Goal: Task Accomplishment & Management: Complete application form

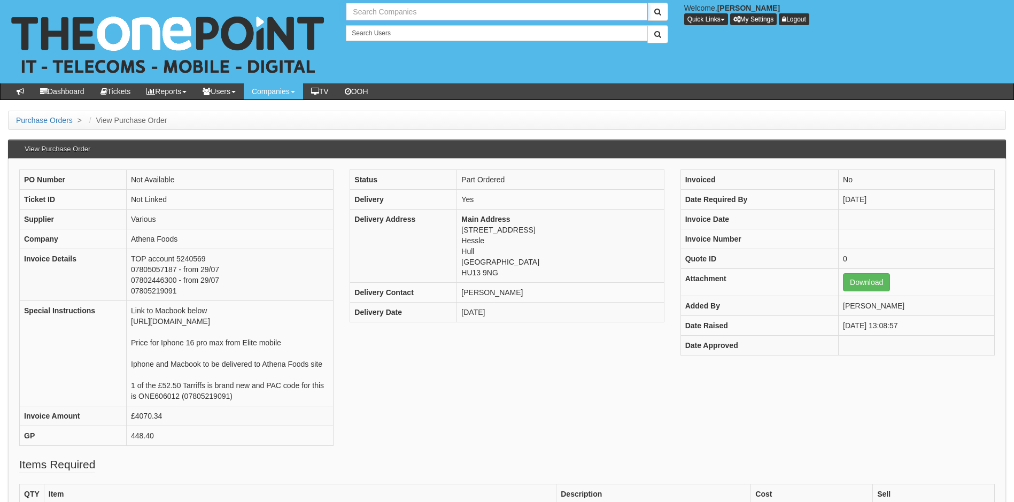
click at [394, 12] on input "text" at bounding box center [497, 12] width 302 height 18
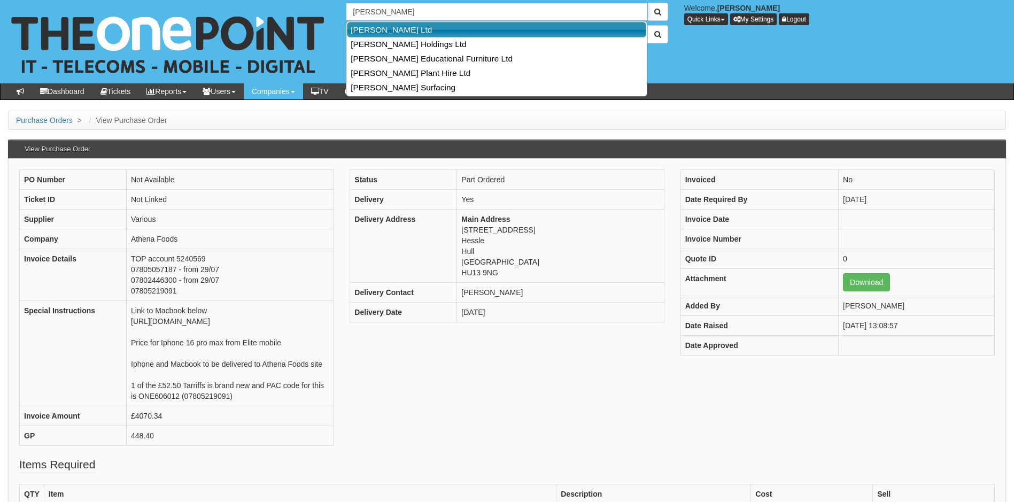
click at [391, 32] on link "Sangwin Ltd" at bounding box center [496, 30] width 299 height 16
type input "Sangwin Ltd"
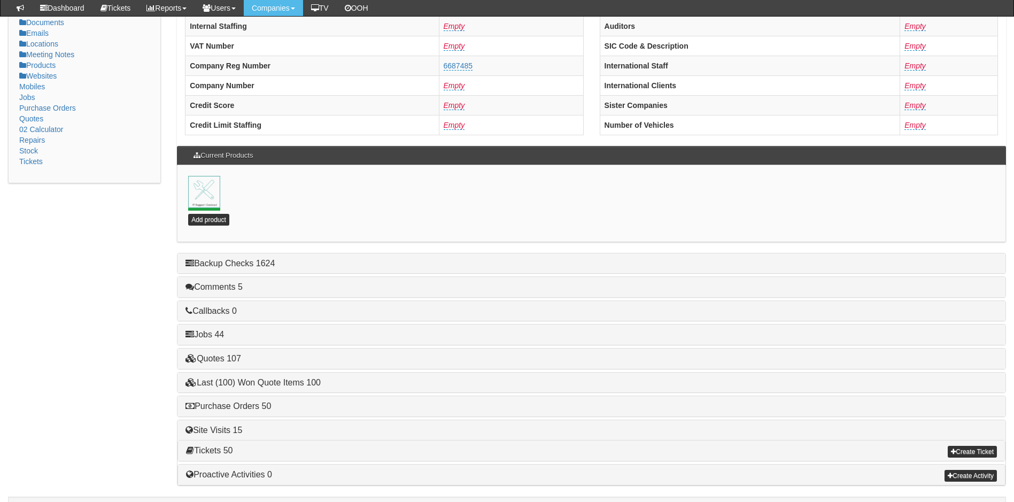
scroll to position [230, 0]
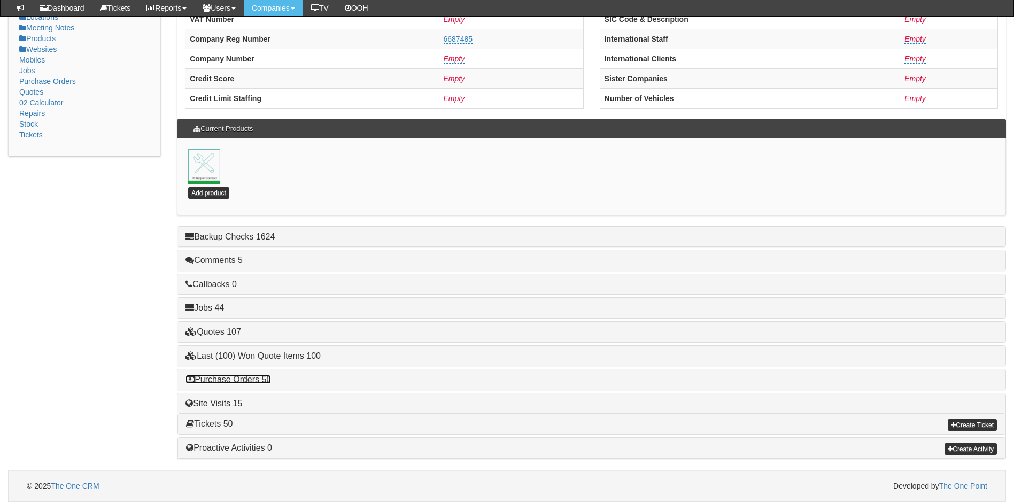
click at [253, 376] on link "Purchase Orders 50" at bounding box center [229, 379] width 86 height 9
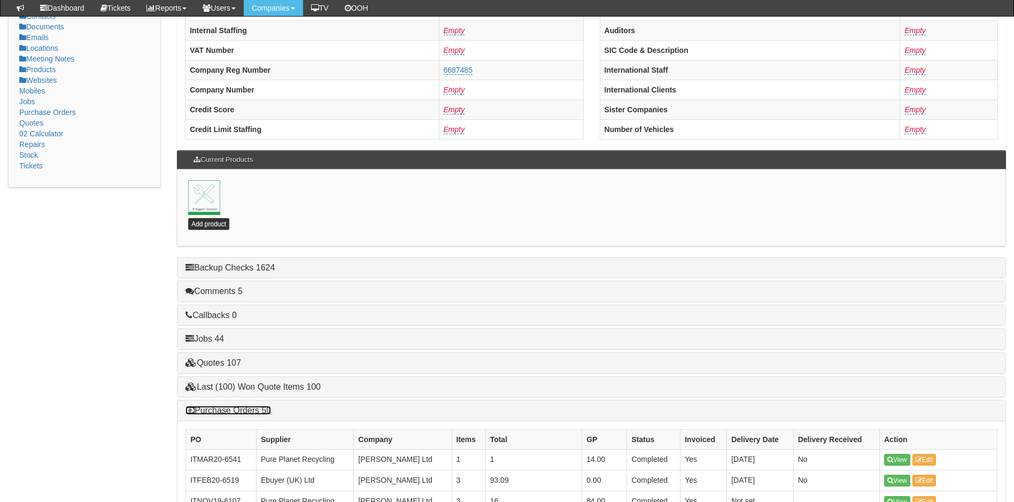
scroll to position [0, 0]
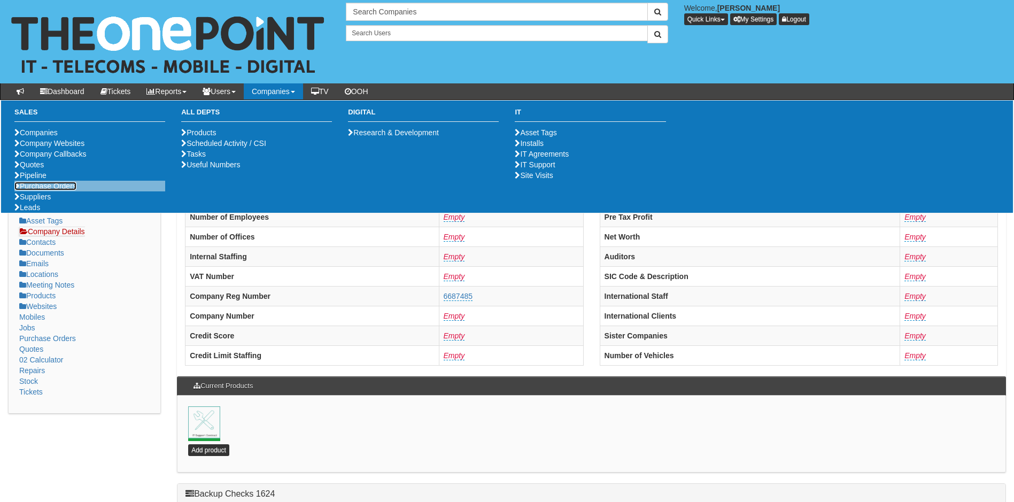
click at [55, 190] on link "Purchase Orders" at bounding box center [45, 186] width 62 height 9
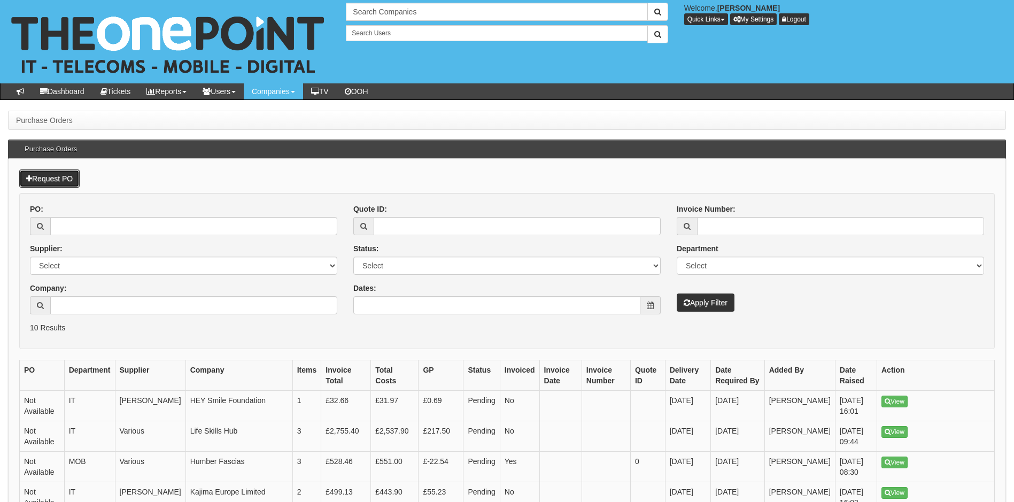
click at [57, 180] on link "Request PO" at bounding box center [49, 179] width 60 height 18
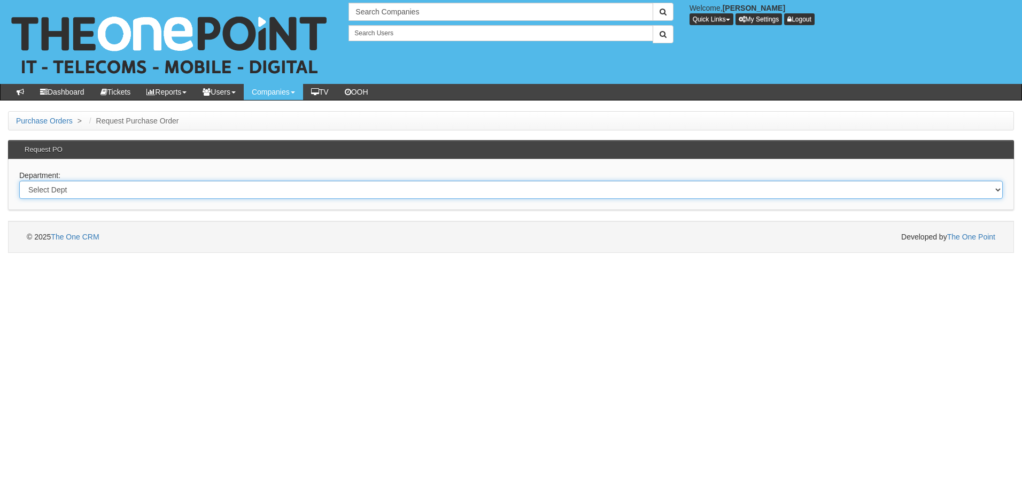
click at [227, 193] on select "Select Dept Digital Internal IT Mobiles Marketing Telecoms" at bounding box center [511, 190] width 984 height 18
select select "?pipeID=&dept=IT"
click at [19, 181] on select "Select Dept Digital Internal IT Mobiles Marketing Telecoms" at bounding box center [511, 190] width 984 height 18
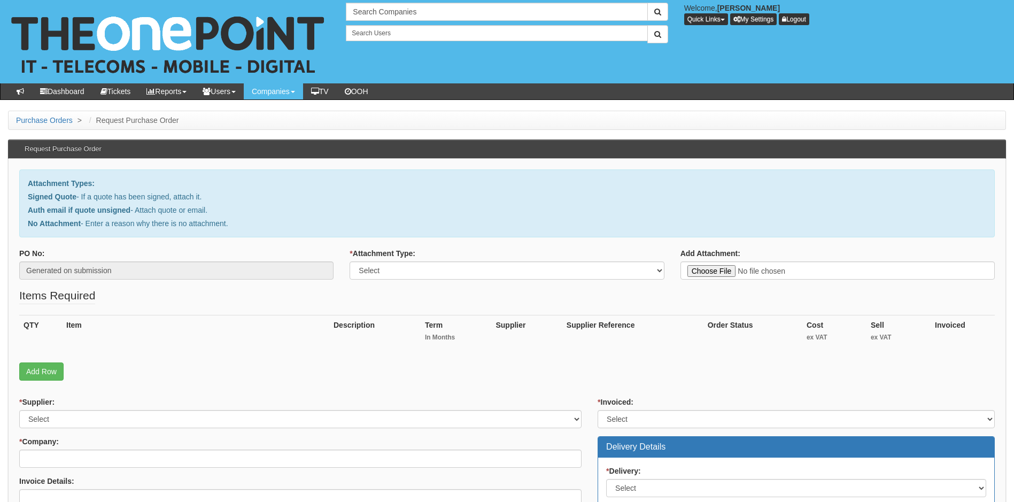
type input "C:\fakepath\Insight Photography - New Deal.pdf"
click at [438, 267] on select "Select Signed Quote Auth email with quote if unsigned No Attachment" at bounding box center [507, 270] width 314 height 18
select select "Signed Quote"
click at [350, 261] on select "Select Signed Quote Auth email with quote if unsigned No Attachment" at bounding box center [507, 270] width 314 height 18
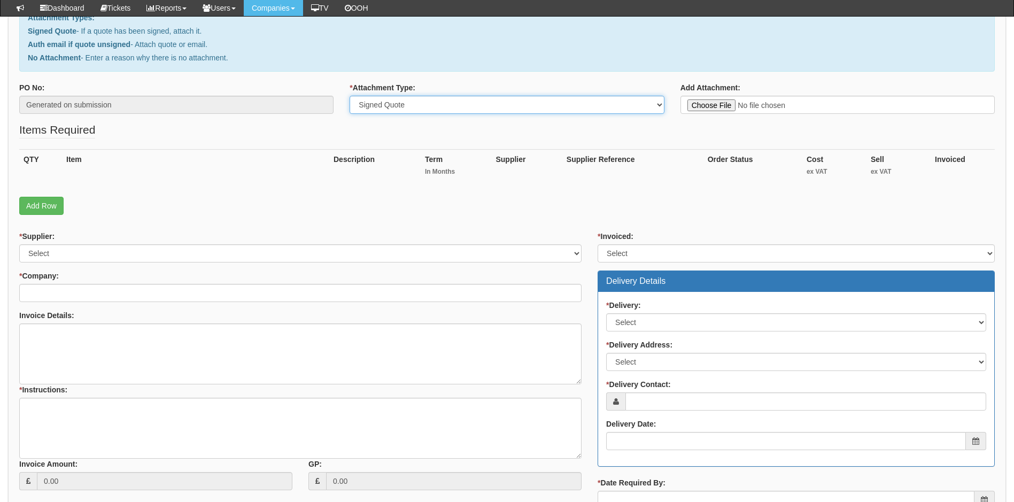
scroll to position [160, 0]
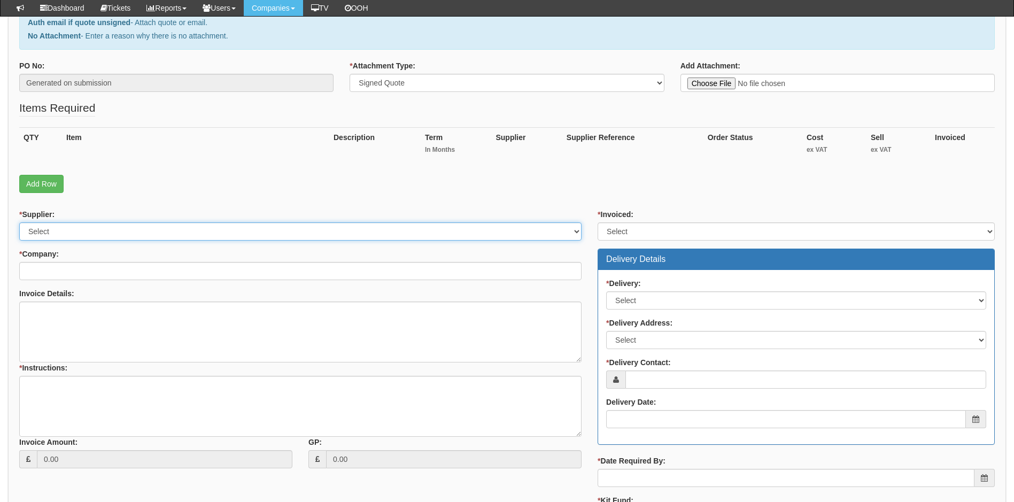
click at [159, 227] on select "Select 123 REG.co.uk 1Password 3 4Gon AA Jones Electric Ltd Abzorb Access Group…" at bounding box center [300, 231] width 563 height 18
select select "291"
click at [19, 222] on select "Select 123 REG.co.uk 1Password 3 4Gon AA Jones Electric Ltd Abzorb Access Group…" at bounding box center [300, 231] width 563 height 18
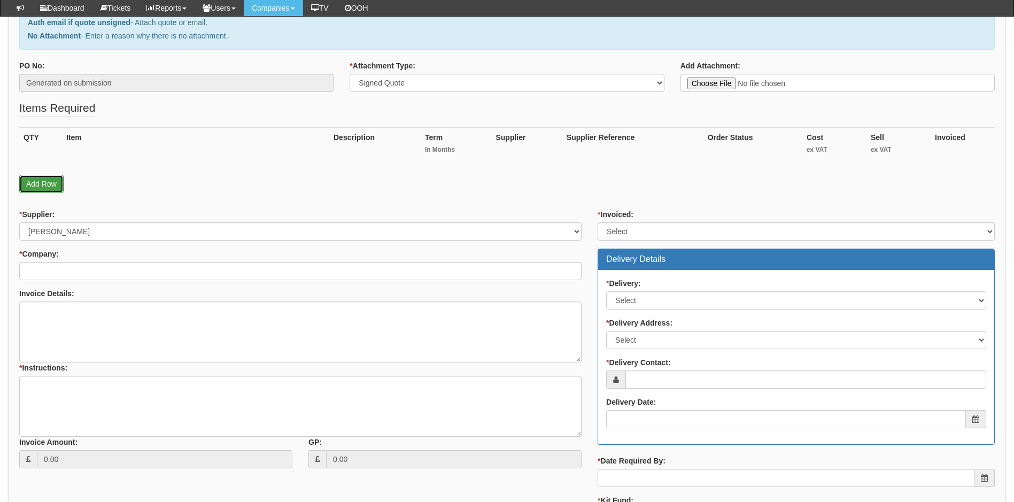
click at [46, 179] on link "Add Row" at bounding box center [41, 184] width 44 height 18
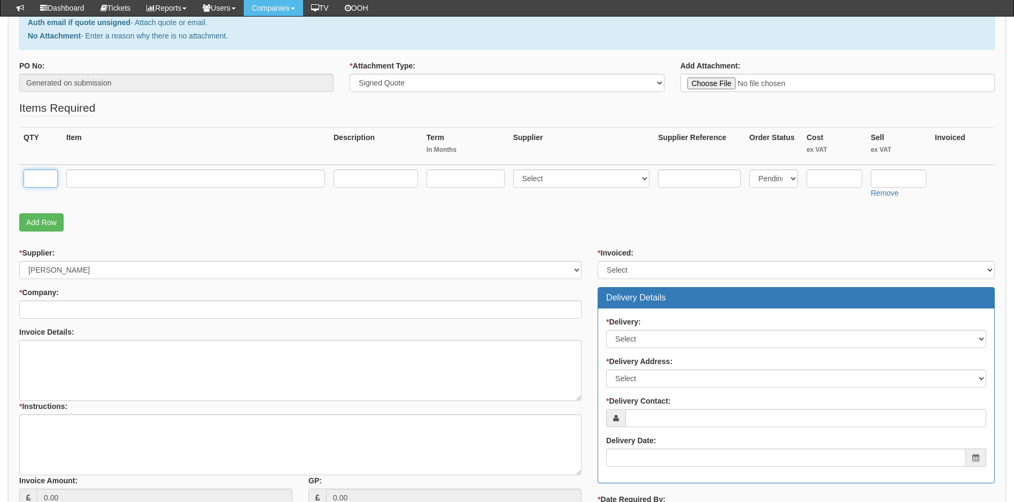
click at [46, 176] on input "text" at bounding box center [41, 179] width 34 height 18
type input "1"
click at [114, 180] on input "text" at bounding box center [195, 179] width 259 height 18
type input "E"
type input "Microsoft Exchange Online (Plan 2)"
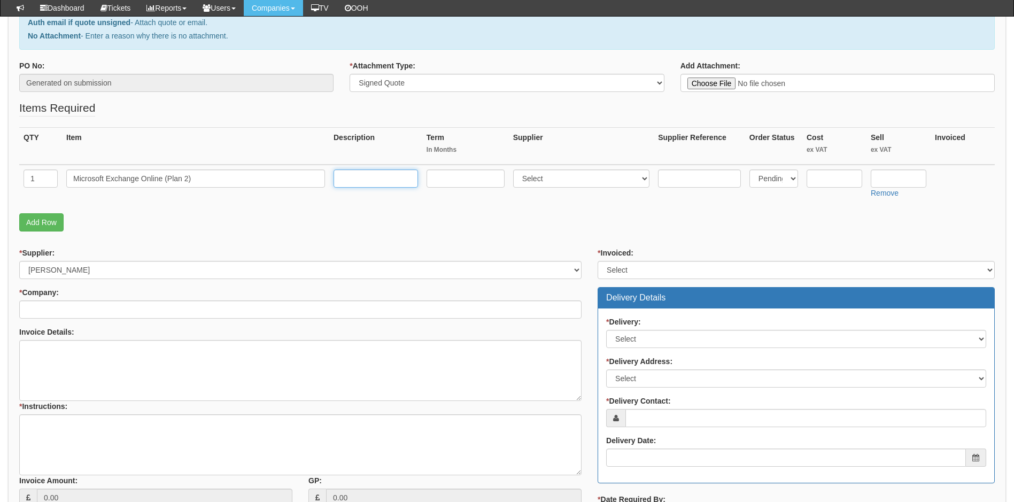
click at [372, 178] on input "text" at bounding box center [376, 179] width 84 height 18
click at [460, 180] on input "text" at bounding box center [466, 179] width 78 height 18
type input "12"
click at [562, 174] on select "Select 123 REG.co.uk 1Password 3 4Gon AA Jones Electric Ltd Abzorb Access Group…" at bounding box center [581, 179] width 137 height 18
select select "291"
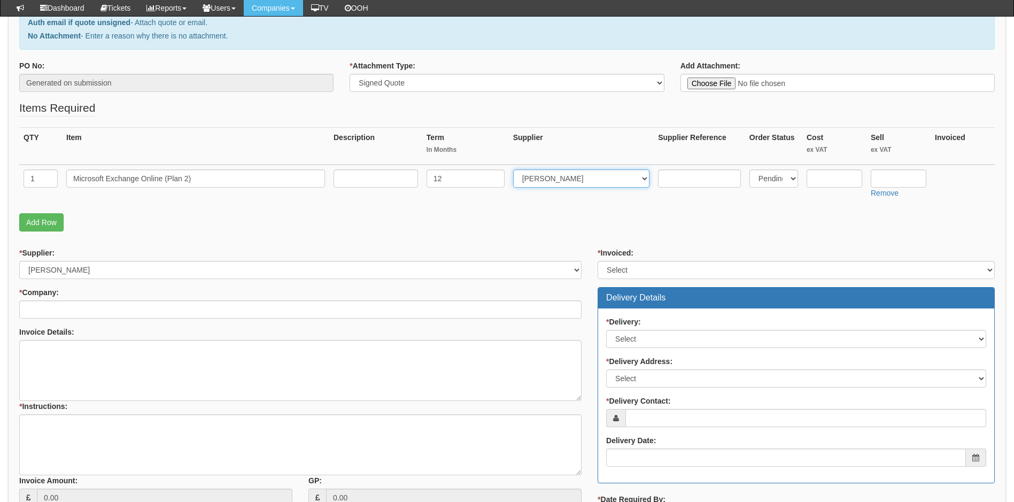
click at [515, 170] on select "Select 123 REG.co.uk 1Password 3 4Gon AA Jones Electric Ltd Abzorb Access Group…" at bounding box center [581, 179] width 137 height 18
click at [691, 182] on input "text" at bounding box center [699, 179] width 83 height 18
click at [829, 178] on input "text" at bounding box center [835, 179] width 56 height 18
click at [830, 182] on input "text" at bounding box center [835, 179] width 56 height 18
type input "63.72"
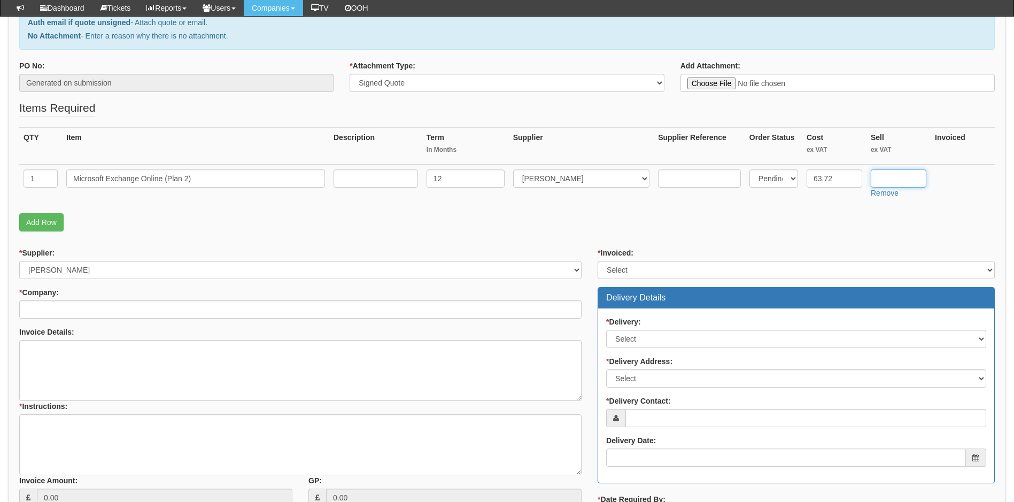
click at [890, 177] on input "text" at bounding box center [899, 179] width 56 height 18
type input "78.12"
click at [866, 242] on form "PO No: Generated on submission * Attachment Type: Select Signed Quote Auth emai…" at bounding box center [507, 343] width 976 height 566
click at [672, 264] on select "Select Yes No N/A STB (part of order)" at bounding box center [796, 270] width 397 height 18
select select "2"
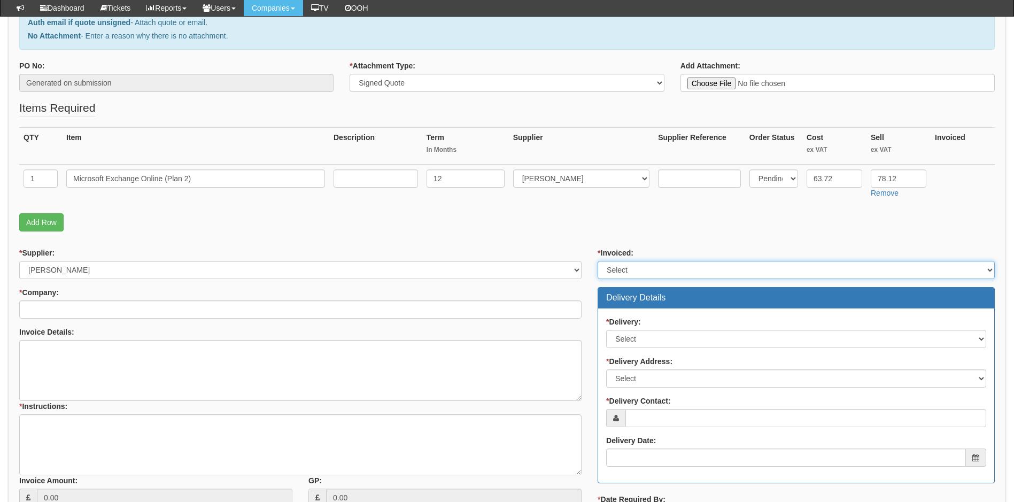
click at [598, 261] on select "Select Yes No N/A STB (part of order)" at bounding box center [796, 270] width 397 height 18
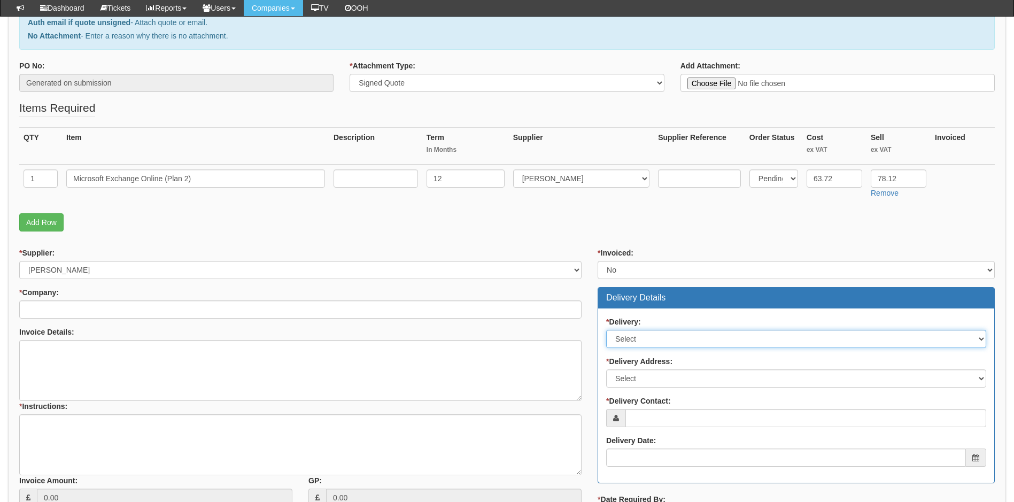
click at [648, 336] on select "Select No Not Applicable Yes" at bounding box center [796, 339] width 380 height 18
select select "2"
click at [606, 330] on select "Select No Not Applicable Yes" at bounding box center [796, 339] width 380 height 18
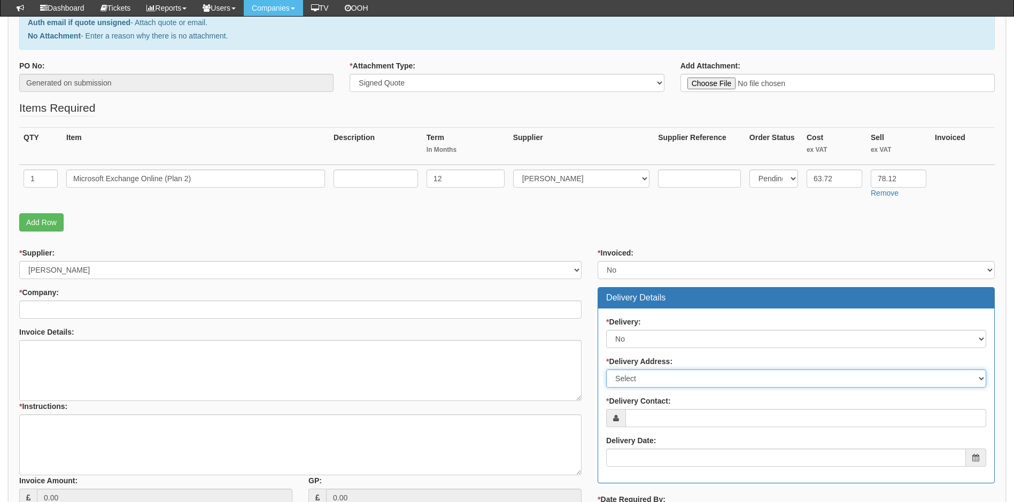
click at [655, 380] on select "Select Not Applicable Other" at bounding box center [796, 379] width 380 height 18
select select "N/A"
click at [606, 370] on select "Select Not Applicable Other" at bounding box center [796, 379] width 380 height 18
click at [671, 421] on input "* Delivery Contact:" at bounding box center [806, 418] width 361 height 18
type input "[PERSON_NAME]"
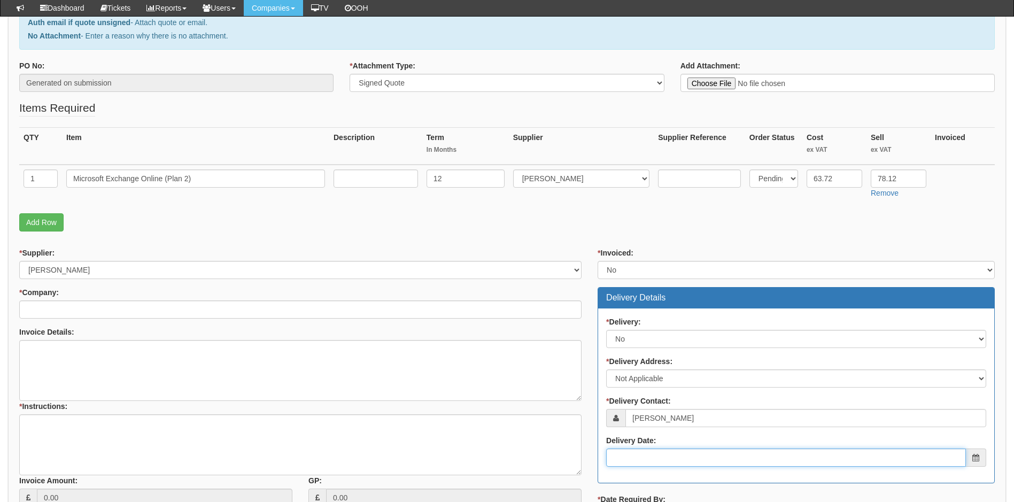
click at [674, 458] on input "Delivery Date:" at bounding box center [786, 458] width 360 height 18
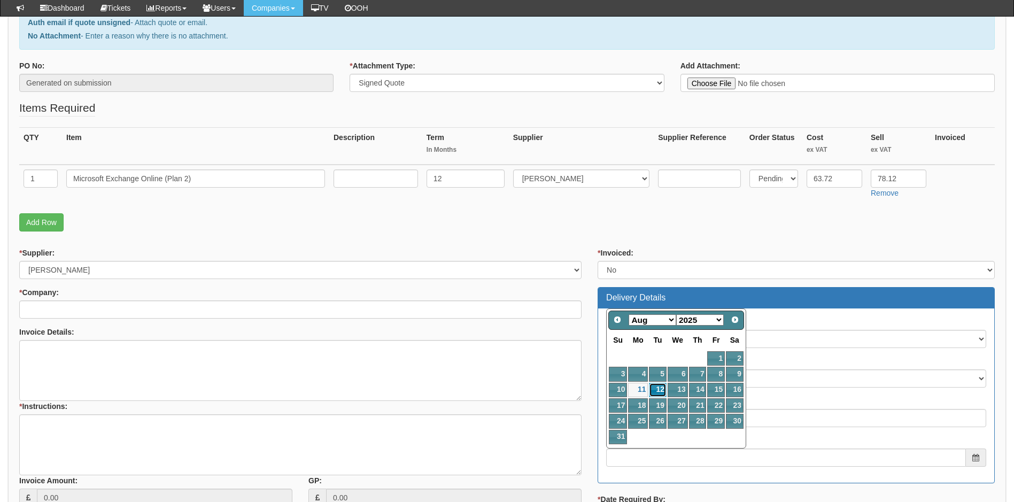
click at [658, 388] on link "12" at bounding box center [657, 390] width 17 height 14
type input "2025-08-12"
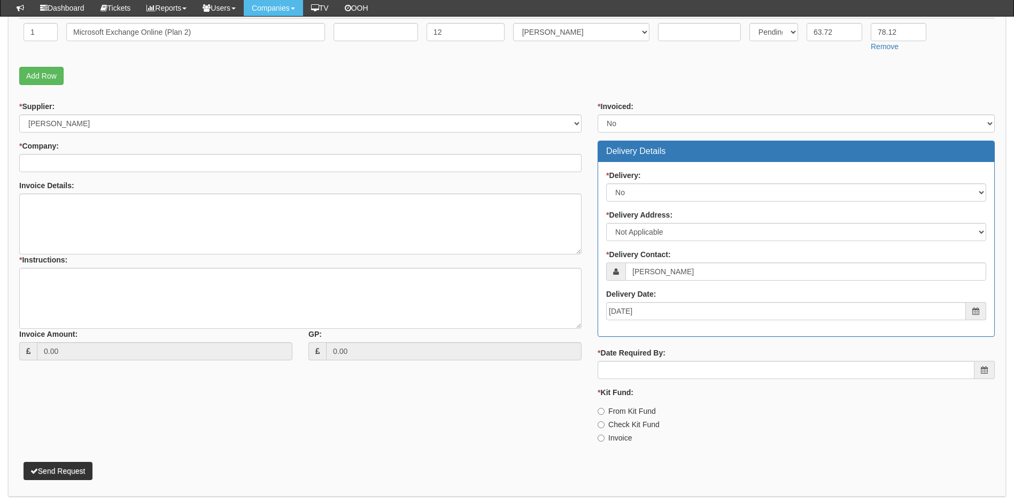
scroll to position [321, 0]
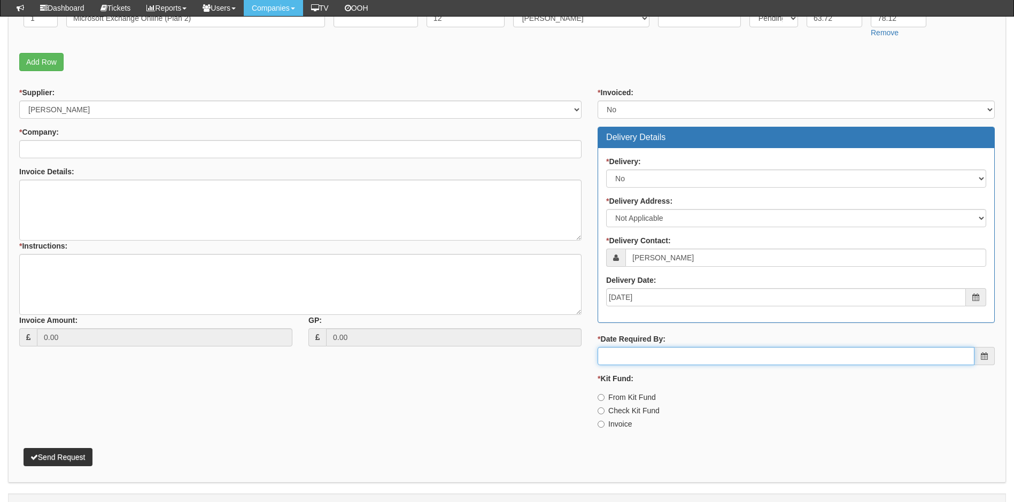
click at [660, 354] on input "* Date Required By:" at bounding box center [786, 356] width 377 height 18
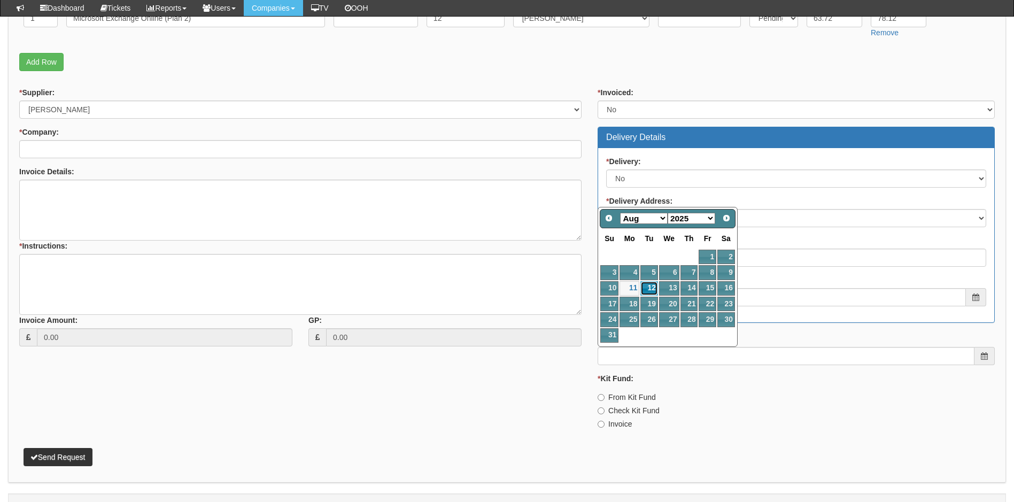
click at [648, 287] on link "12" at bounding box center [649, 288] width 17 height 14
type input "2025-08-12"
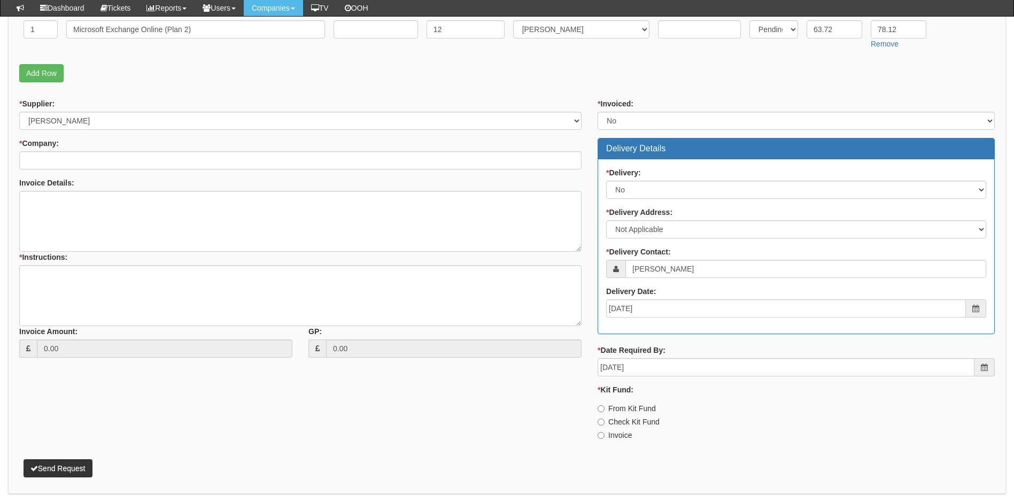
scroll to position [107, 0]
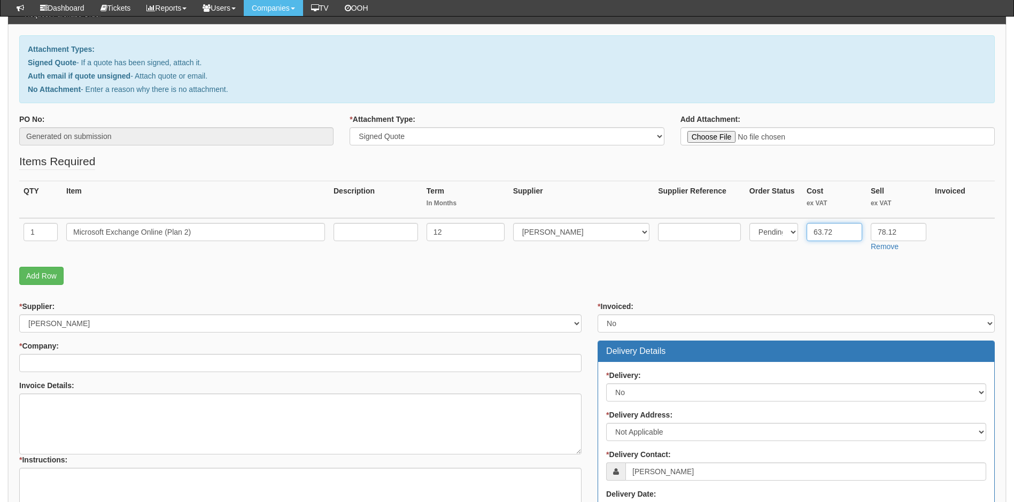
drag, startPoint x: 852, startPoint y: 230, endPoint x: 780, endPoint y: 230, distance: 71.7
click at [780, 230] on tr "1 Microsoft Exchange Online (Plan 2) 12 Select 123 REG.co.uk 1Password 3 4Gon A…" at bounding box center [507, 237] width 976 height 38
type input "5.31"
drag, startPoint x: 912, startPoint y: 233, endPoint x: 859, endPoint y: 232, distance: 52.4
click at [859, 232] on tr "1 Microsoft Exchange Online (Plan 2) 12 Select 123 REG.co.uk 1Password 3 4Gon A…" at bounding box center [507, 237] width 976 height 38
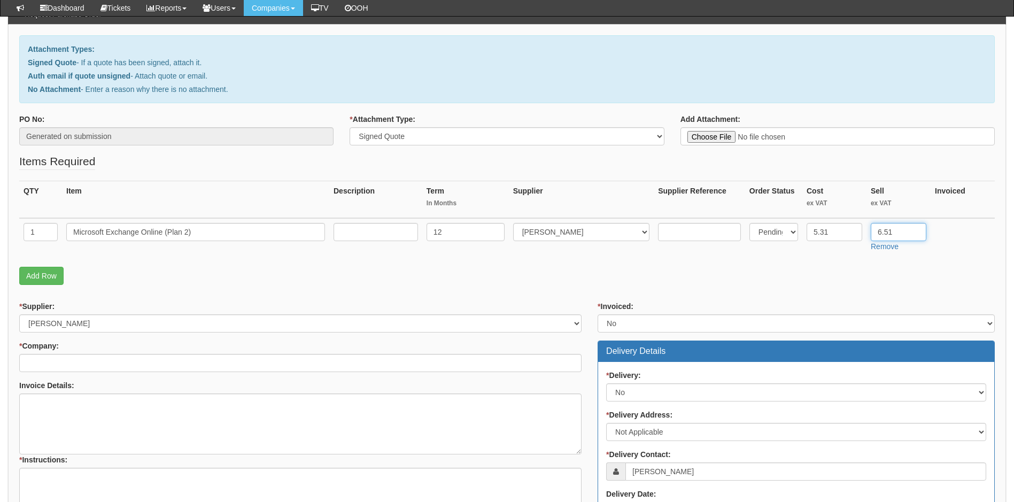
type input "6.51"
click at [359, 233] on input "text" at bounding box center [376, 232] width 84 height 18
type input "Monthly/Annual"
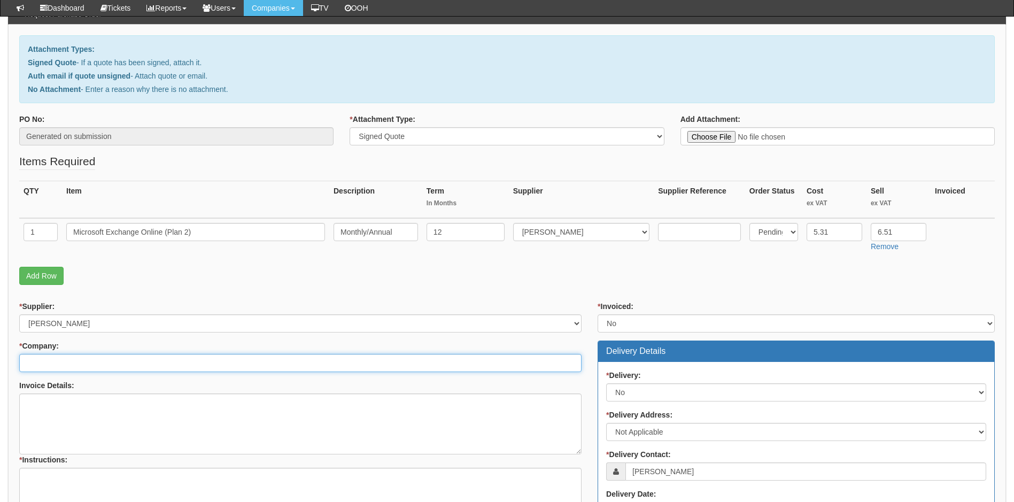
click at [86, 363] on input "* Company:" at bounding box center [300, 363] width 563 height 18
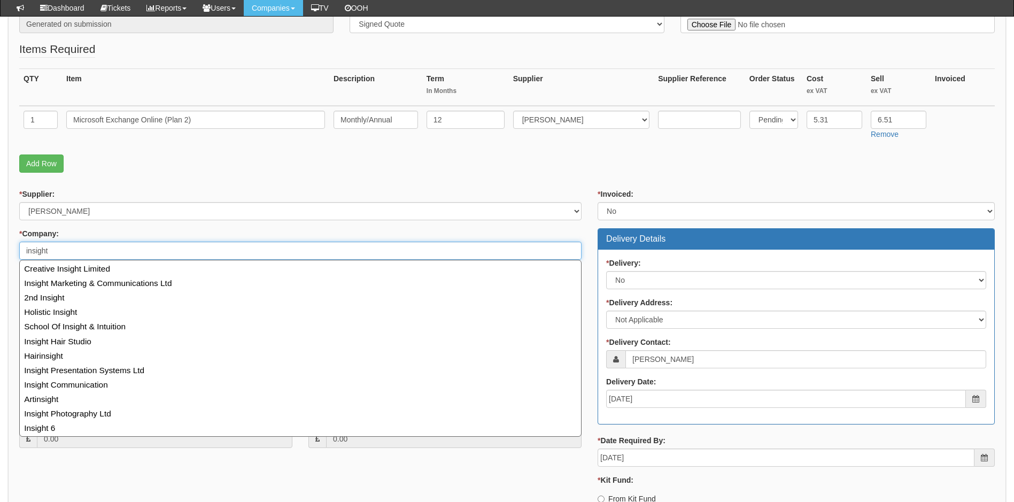
scroll to position [267, 0]
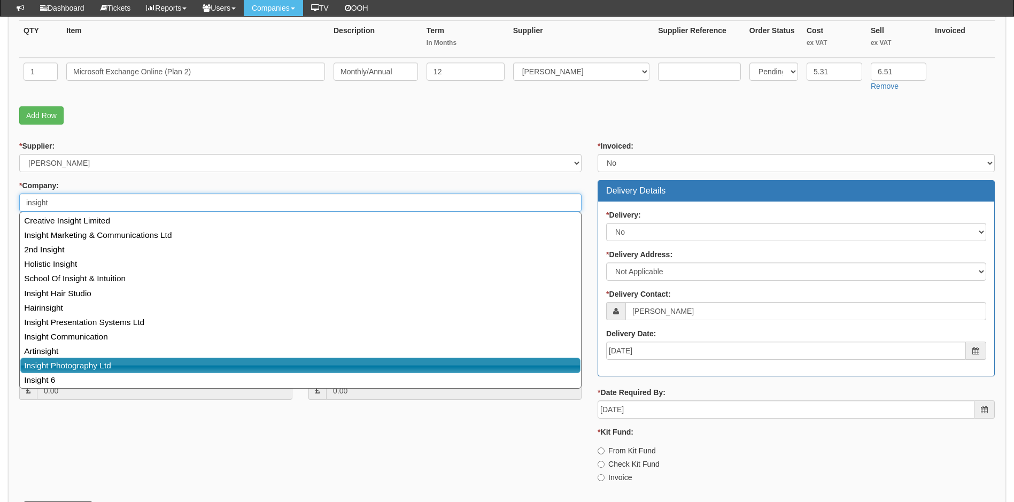
click at [63, 367] on link "Insight Photography Ltd" at bounding box center [300, 366] width 560 height 16
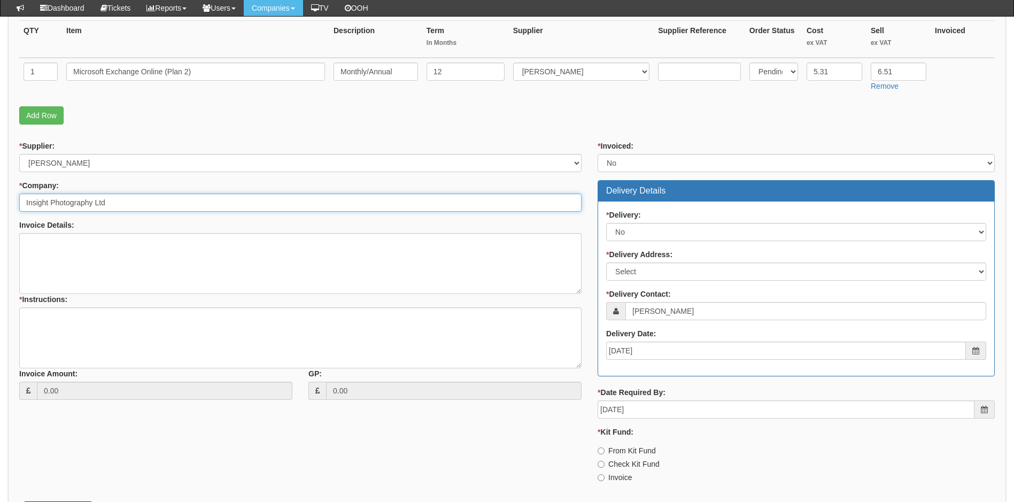
type input "Insight Photography Ltd"
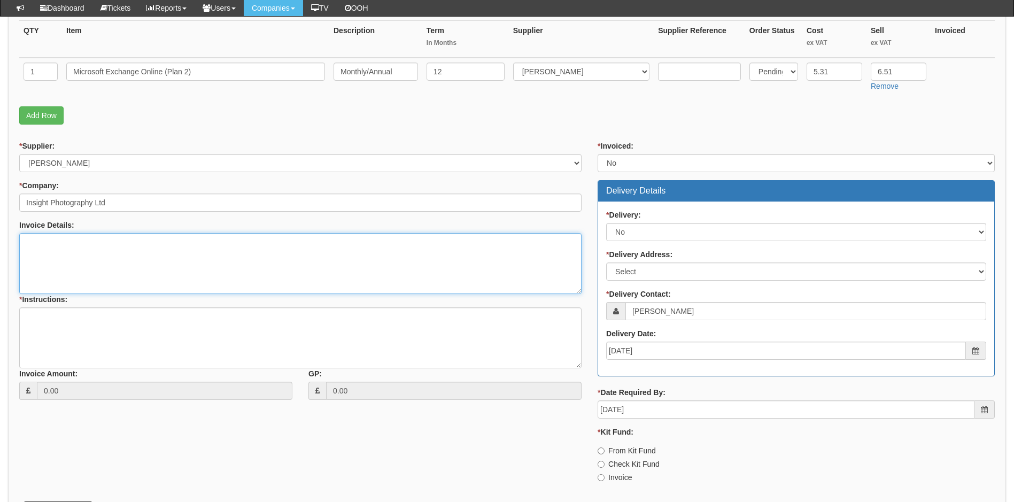
click at [75, 257] on textarea "Invoice Details:" at bounding box center [300, 263] width 563 height 61
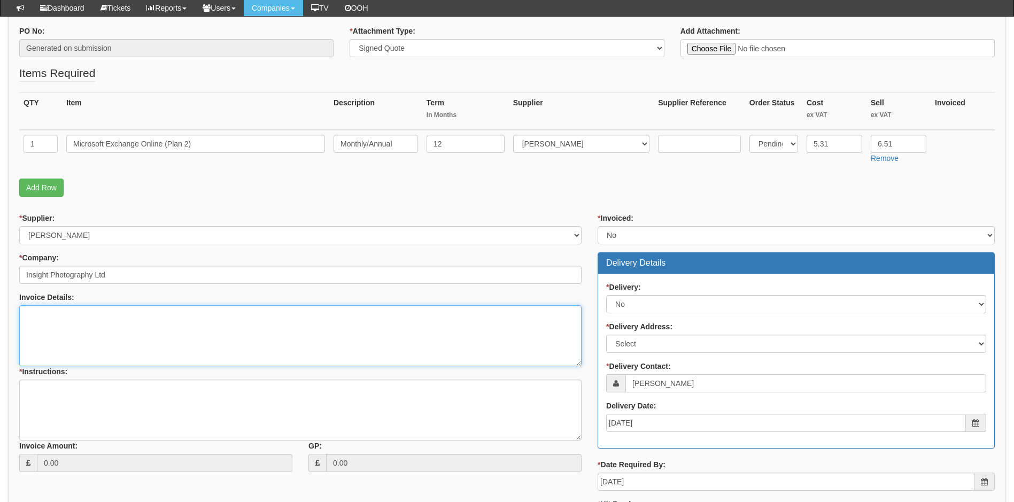
scroll to position [214, 0]
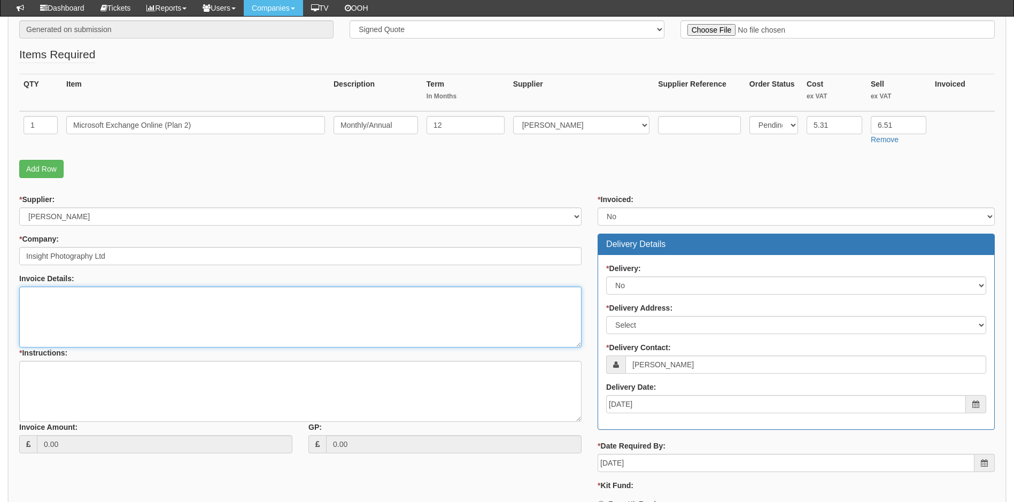
click at [58, 312] on textarea "Invoice Details:" at bounding box center [300, 317] width 563 height 61
type textarea "T"
type textarea "Cost is based on a Monthly/Annual agreement"
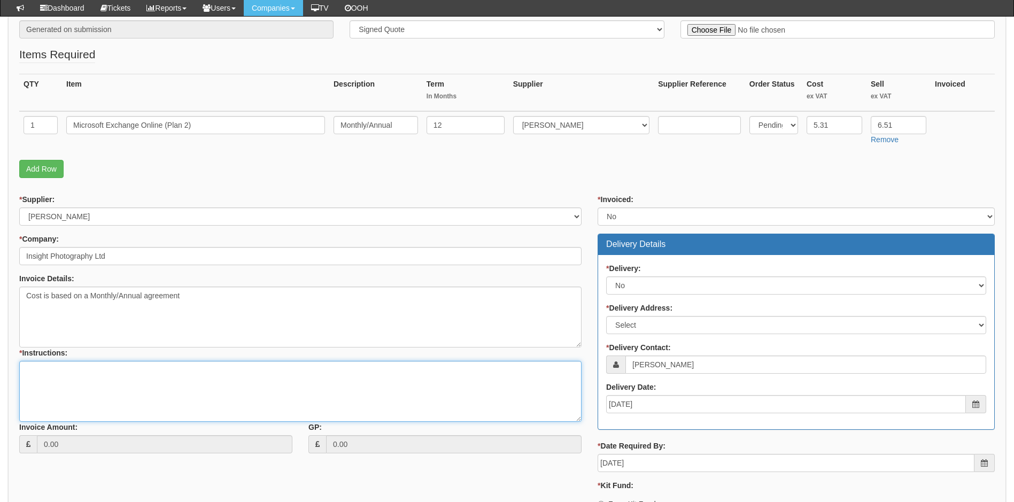
click at [44, 380] on textarea "* Instructions:" at bounding box center [300, 391] width 563 height 61
type textarea "As above"
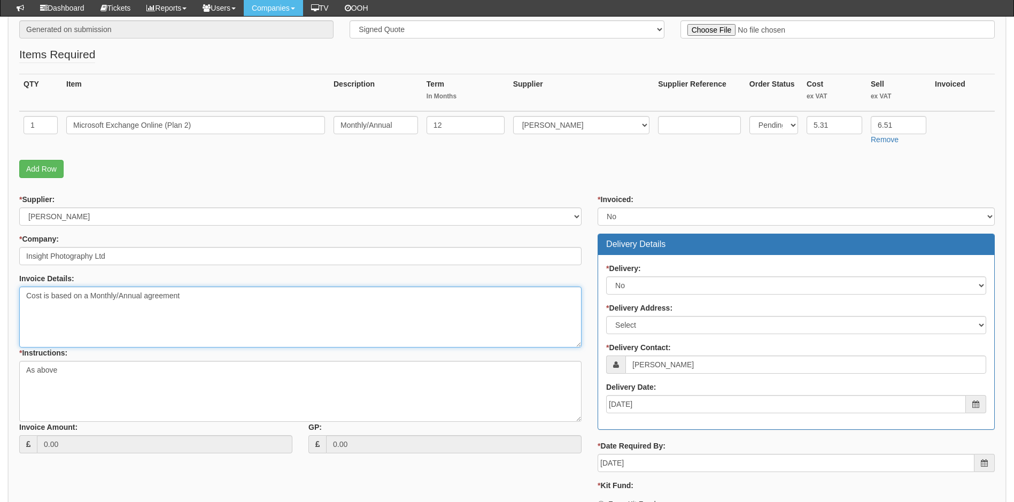
click at [184, 324] on textarea "Cost is based on a Monthly/Annual agreement" at bounding box center [300, 317] width 563 height 61
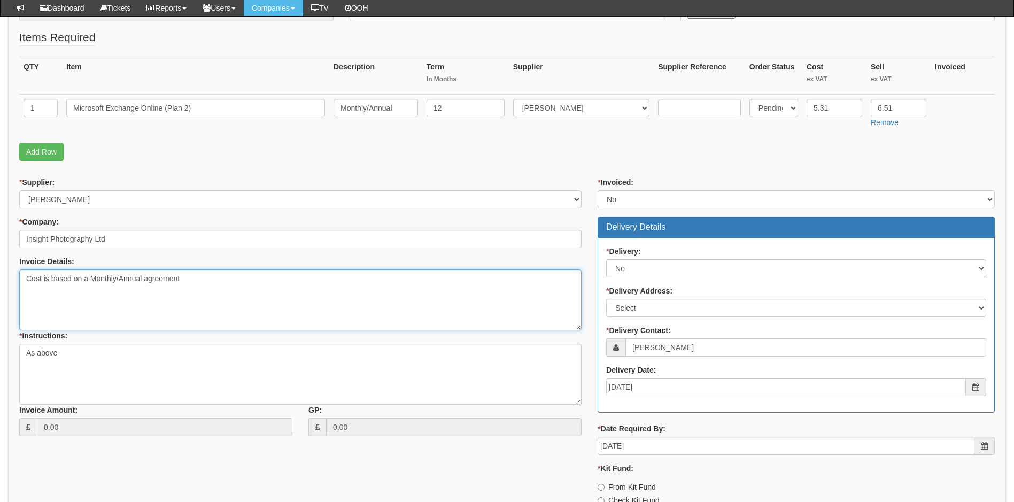
scroll to position [321, 0]
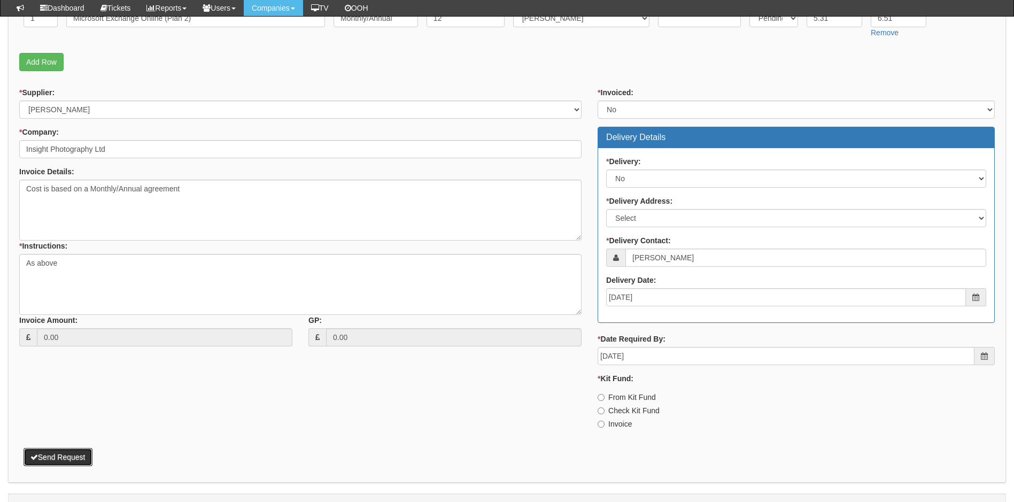
click at [59, 455] on button "Send Request" at bounding box center [58, 457] width 69 height 18
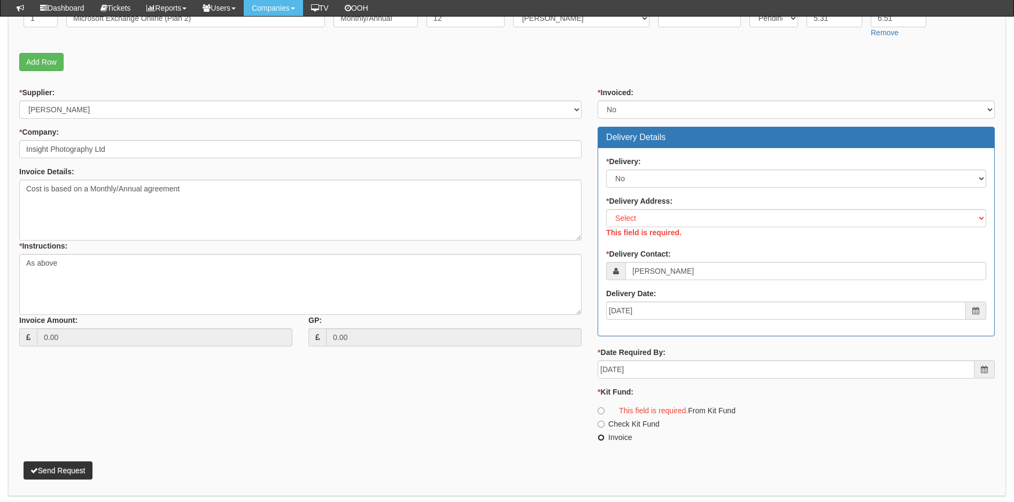
click at [601, 414] on input "Invoice" at bounding box center [601, 410] width 7 height 7
radio input "true"
click at [657, 219] on select "Select Not Applicable Main Address - HU13 0RG Other" at bounding box center [796, 218] width 380 height 18
select select "N/A"
click at [606, 209] on select "Select Not Applicable Main Address - HU13 0RG Other" at bounding box center [796, 218] width 380 height 18
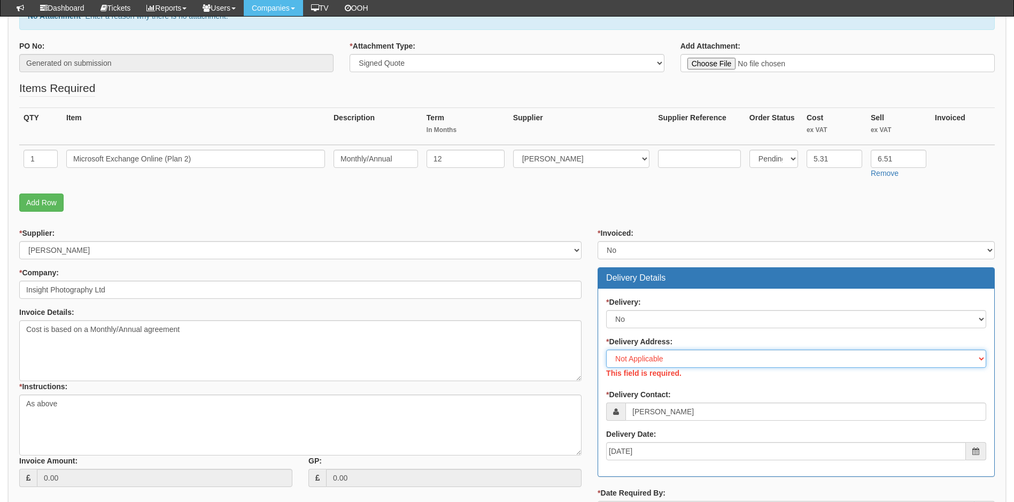
scroll to position [358, 0]
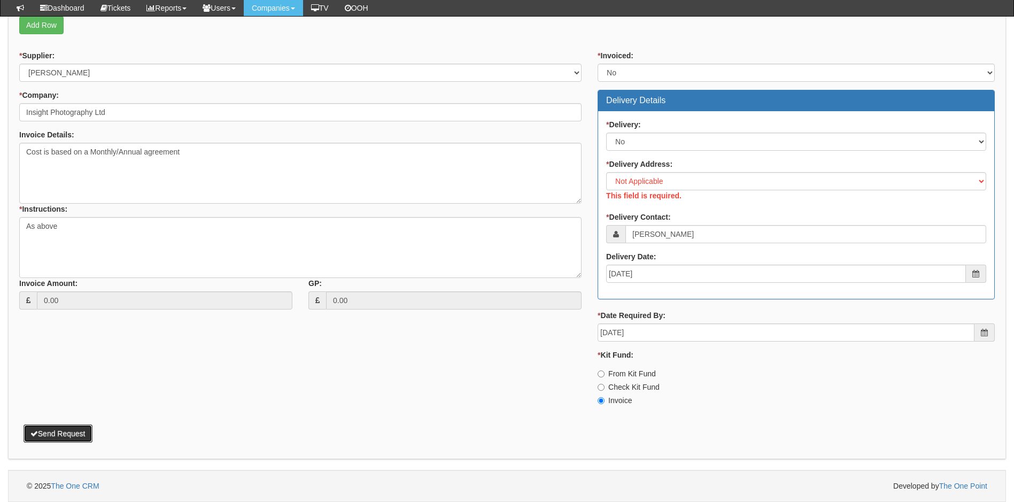
click at [53, 433] on button "Send Request" at bounding box center [58, 434] width 69 height 18
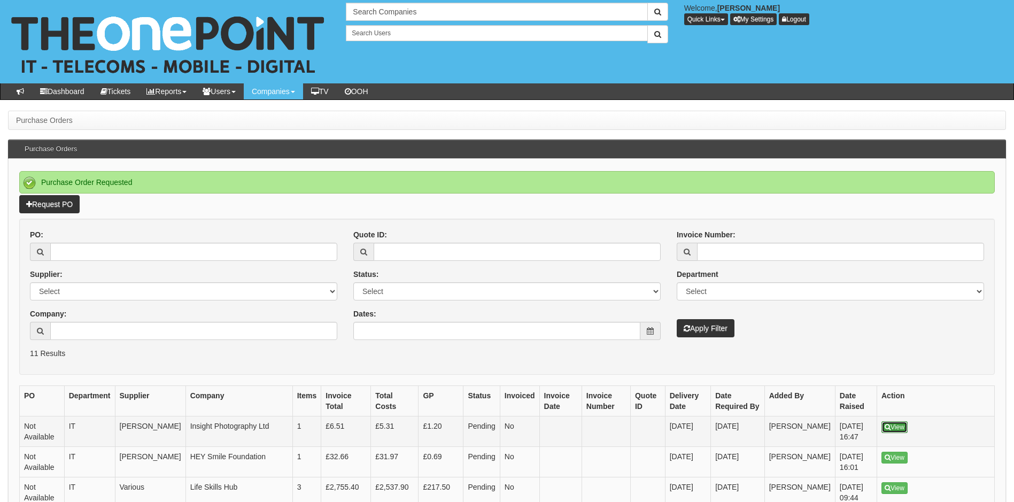
click at [896, 427] on link "View" at bounding box center [895, 427] width 26 height 12
